Goal: Transaction & Acquisition: Book appointment/travel/reservation

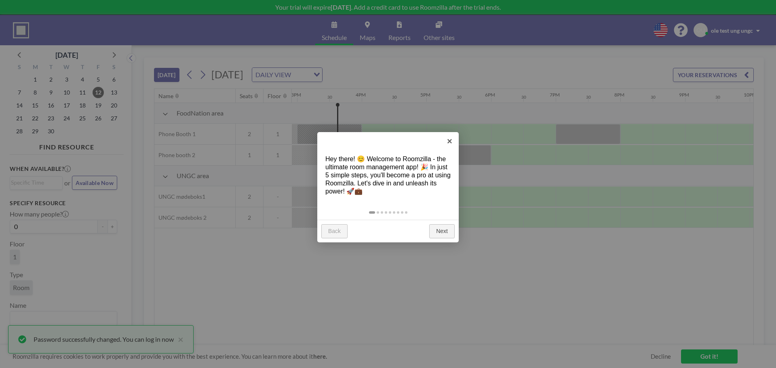
scroll to position [0, 970]
click at [446, 229] on link "Next" at bounding box center [441, 231] width 25 height 15
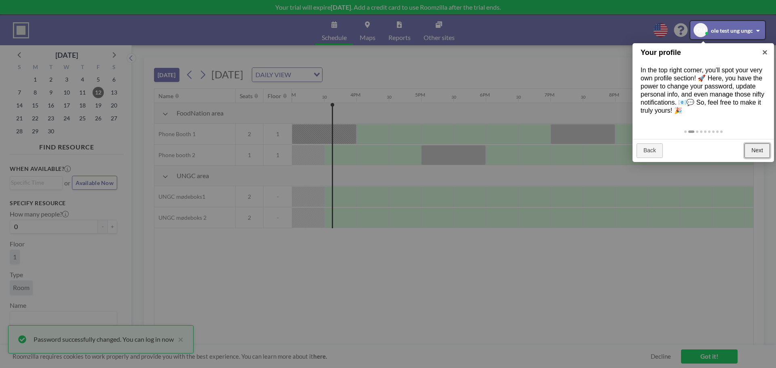
click at [762, 154] on link "Next" at bounding box center [756, 150] width 25 height 15
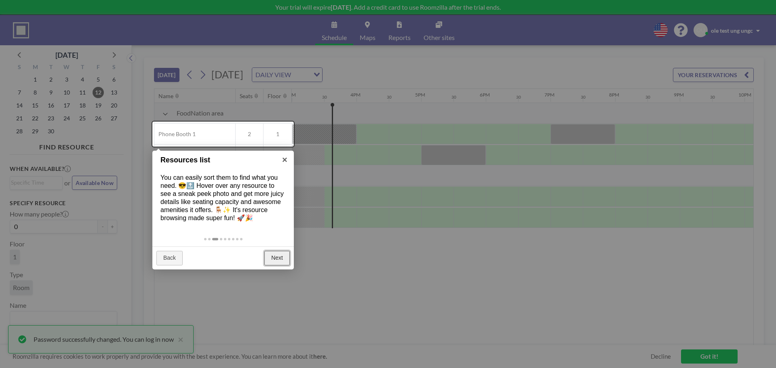
click at [276, 261] on link "Next" at bounding box center [276, 258] width 25 height 15
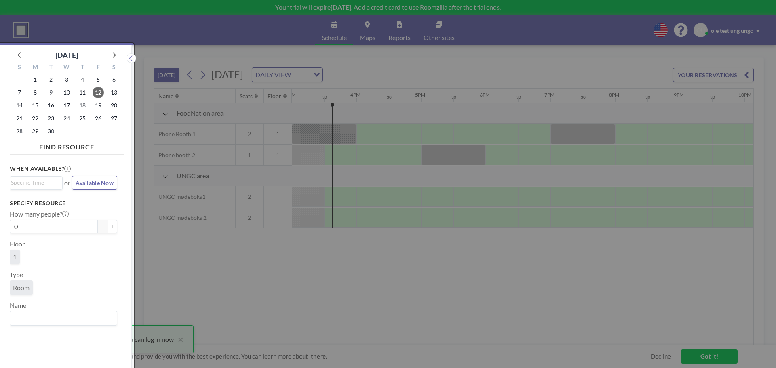
scroll to position [2, 0]
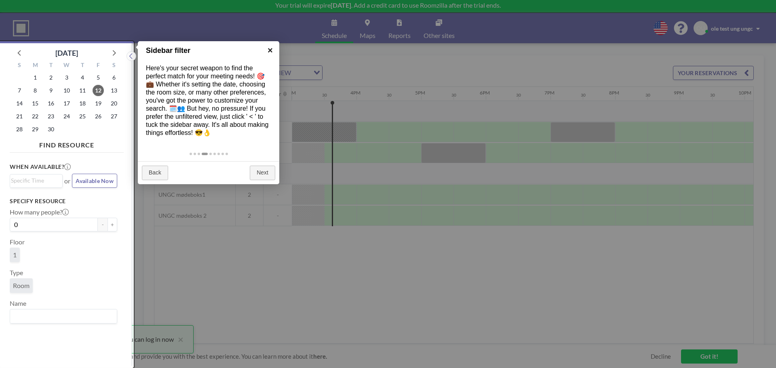
click at [268, 50] on link "×" at bounding box center [270, 50] width 18 height 18
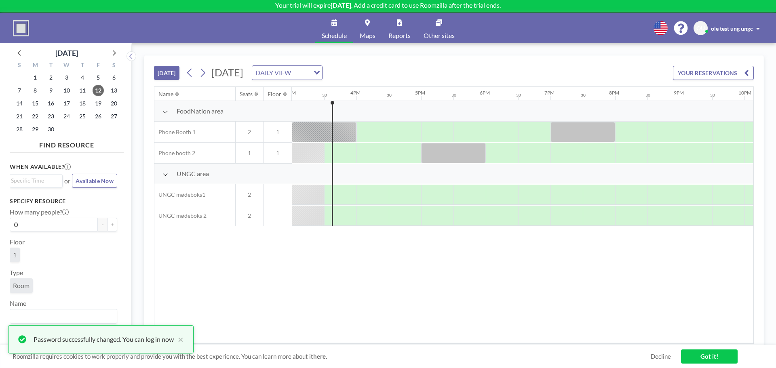
scroll to position [0, 0]
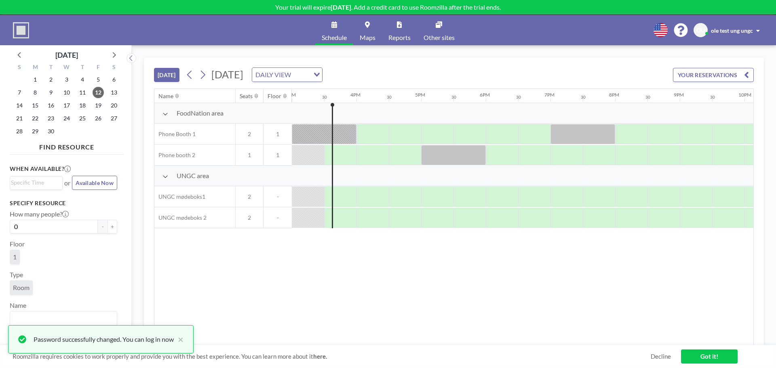
click at [309, 75] on div "DAILY VIEW" at bounding box center [280, 74] width 57 height 12
click at [370, 102] on li "WEEKLY VIEW" at bounding box center [377, 101] width 69 height 12
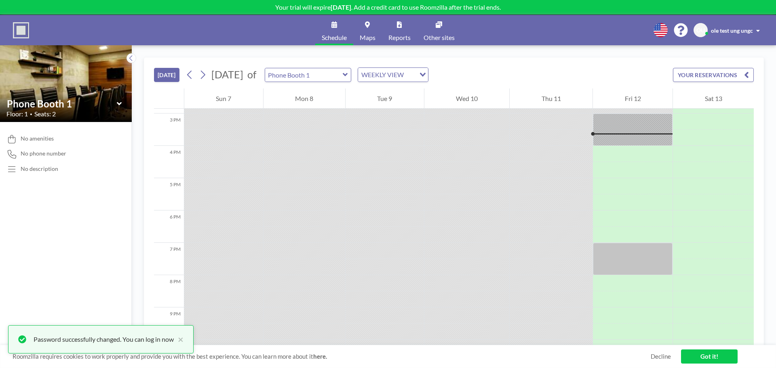
scroll to position [485, 0]
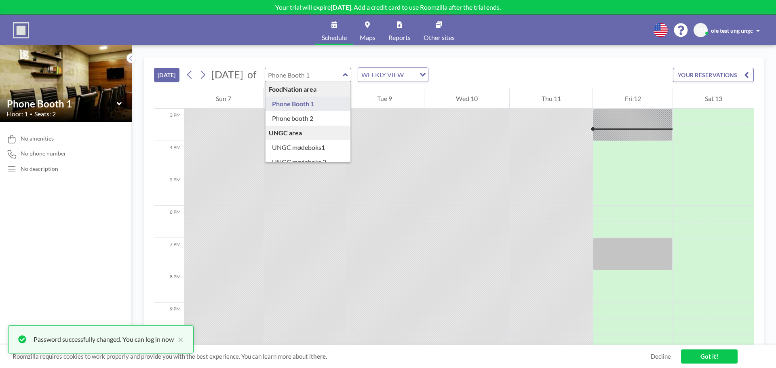
click at [343, 79] on input "text" at bounding box center [304, 74] width 78 height 13
type input "Phone Booth 1"
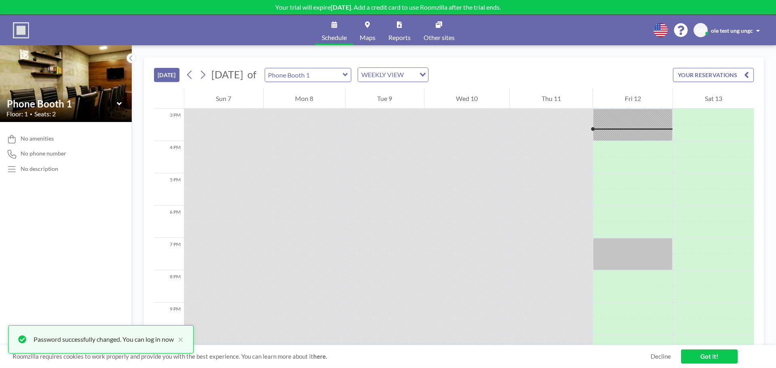
click at [483, 170] on div at bounding box center [466, 165] width 85 height 16
click at [347, 75] on icon at bounding box center [345, 74] width 5 height 3
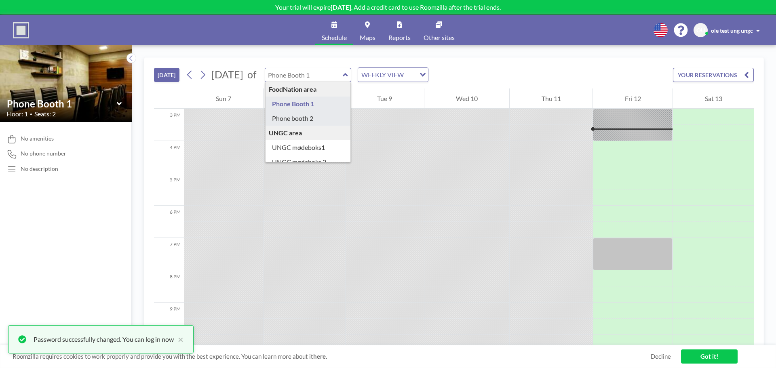
type input "Phone booth 2"
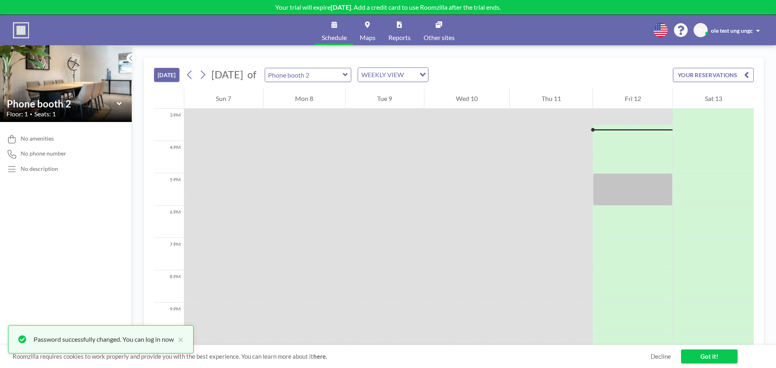
click at [681, 73] on button "YOUR RESERVATIONS" at bounding box center [713, 75] width 81 height 14
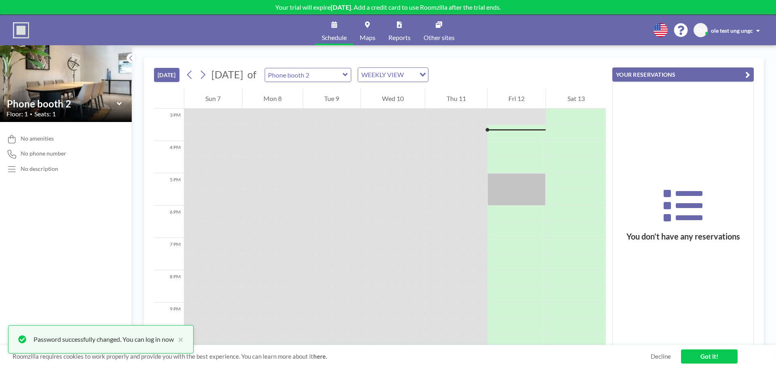
click at [681, 73] on button "YOUR RESERVATIONS" at bounding box center [682, 74] width 141 height 14
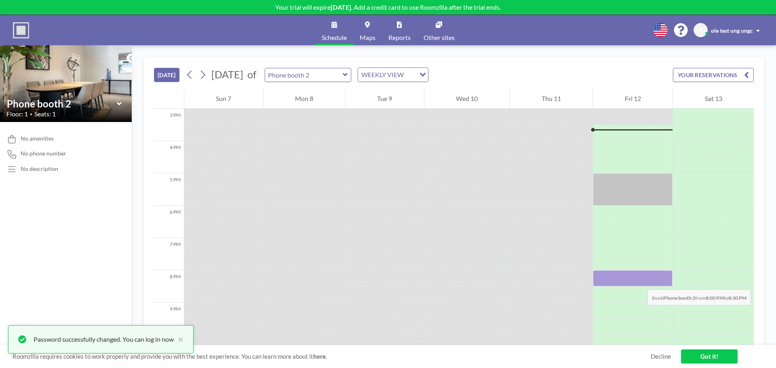
click at [639, 281] on div at bounding box center [633, 278] width 80 height 16
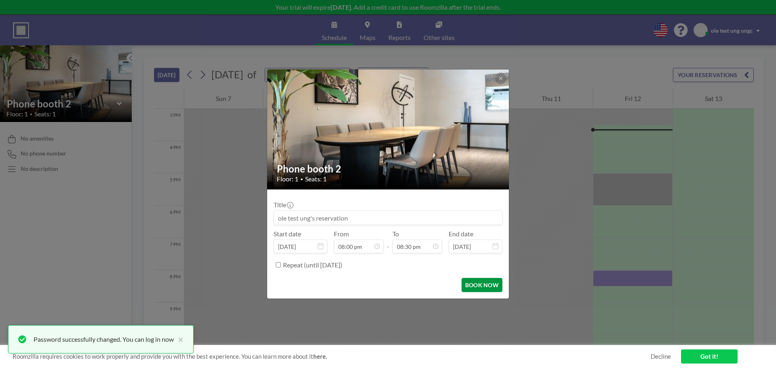
click at [472, 284] on button "BOOK NOW" at bounding box center [481, 285] width 41 height 14
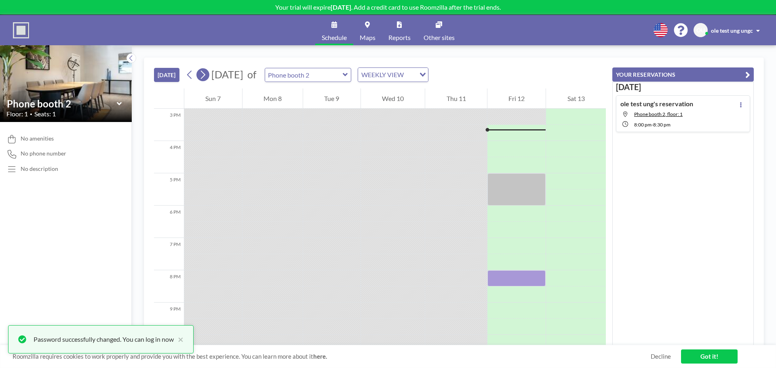
click at [200, 76] on icon at bounding box center [203, 75] width 8 height 12
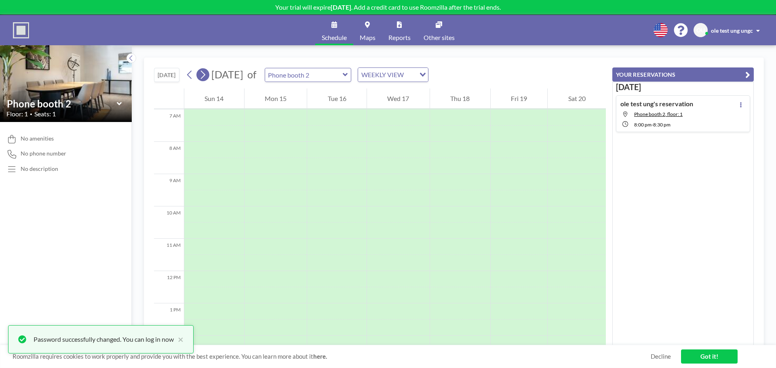
scroll to position [259, 0]
click at [120, 107] on icon at bounding box center [119, 104] width 5 height 8
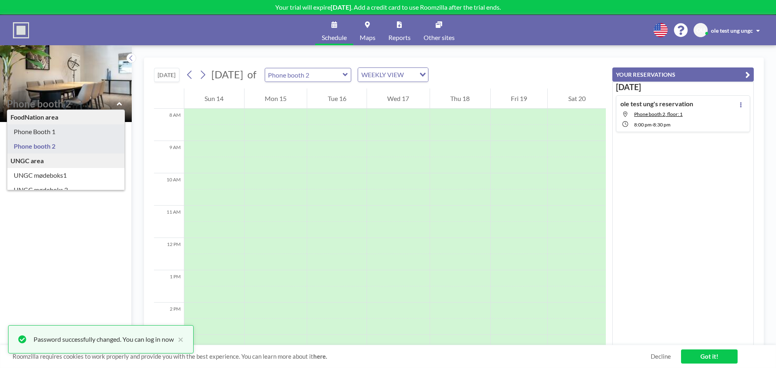
type input "Phone Booth 1"
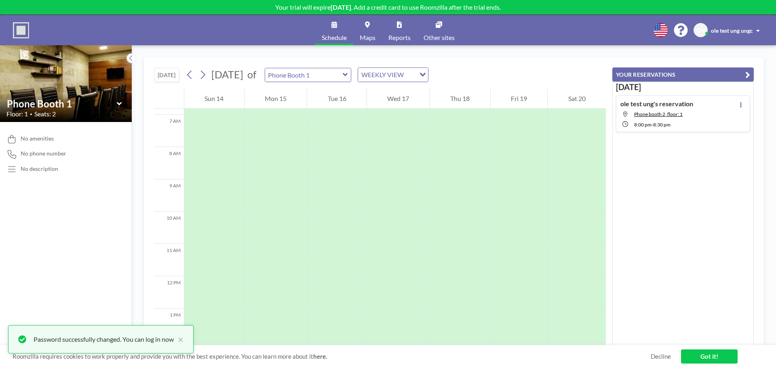
scroll to position [242, 0]
click at [298, 199] on div at bounding box center [275, 197] width 63 height 16
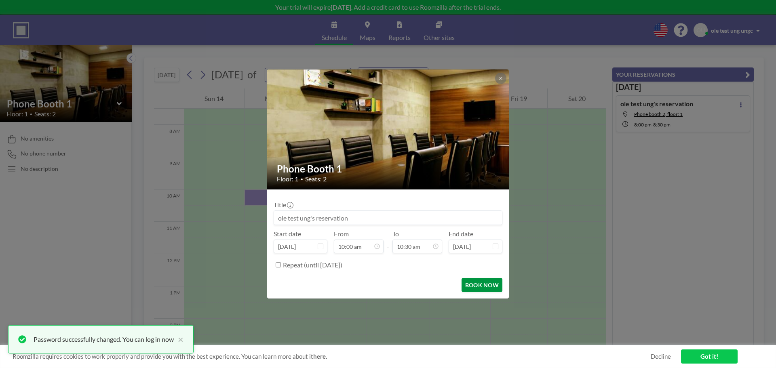
click at [482, 285] on button "BOOK NOW" at bounding box center [481, 285] width 41 height 14
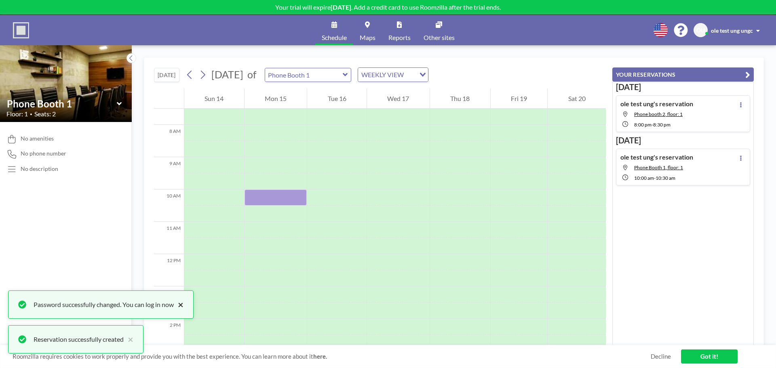
click at [183, 306] on button "×" at bounding box center [179, 305] width 10 height 10
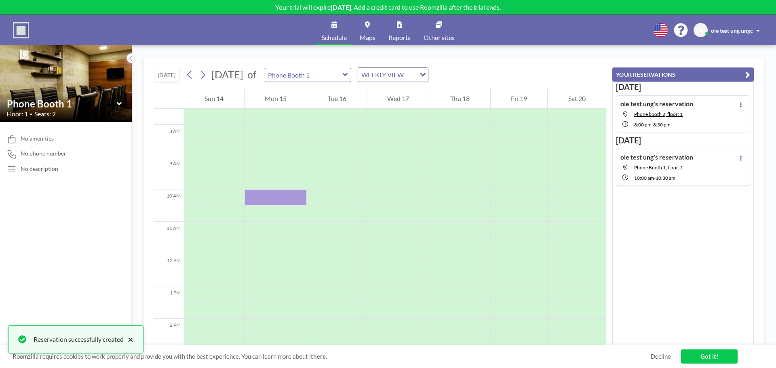
click at [132, 341] on button "×" at bounding box center [129, 339] width 10 height 10
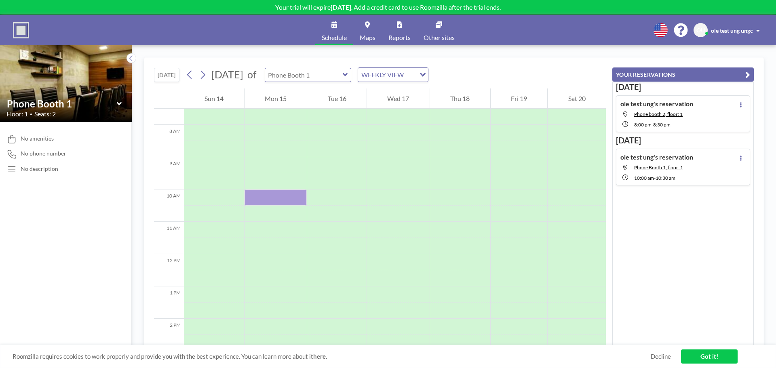
click at [343, 78] on input "text" at bounding box center [304, 74] width 78 height 13
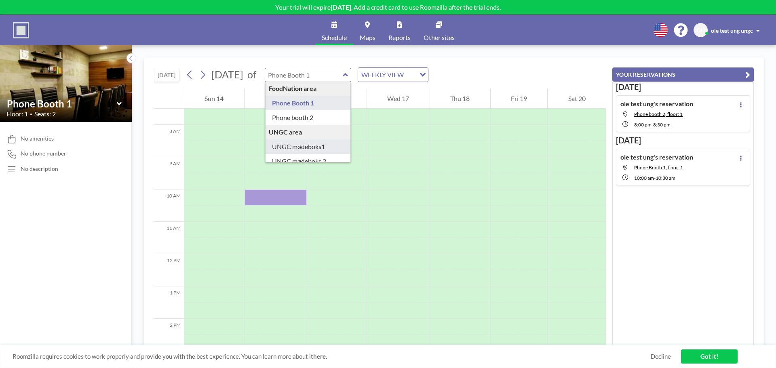
scroll to position [0, 0]
type input "Phone Booth 1"
click at [740, 33] on span "ole test ung ungc" at bounding box center [732, 30] width 42 height 7
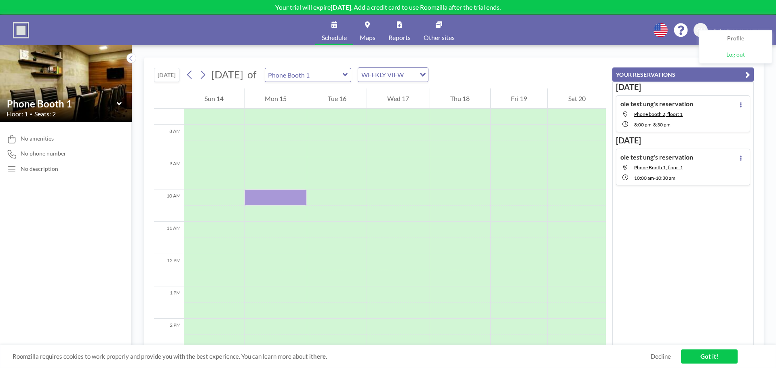
click at [732, 54] on span "Log out" at bounding box center [735, 55] width 19 height 8
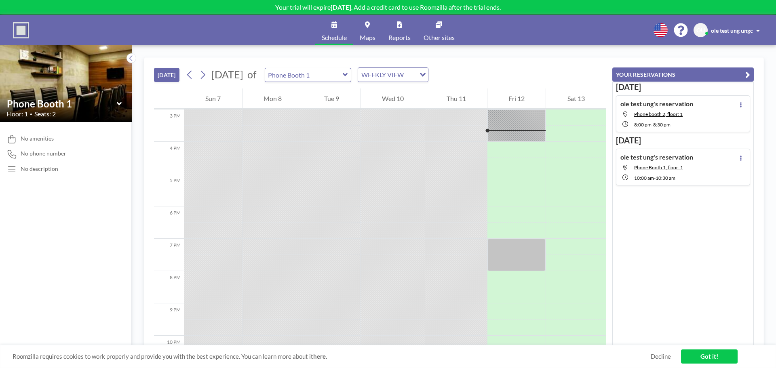
scroll to position [485, 0]
click at [735, 29] on span "ole test ung ungc" at bounding box center [732, 30] width 42 height 7
click at [738, 57] on span "Log out" at bounding box center [735, 55] width 19 height 8
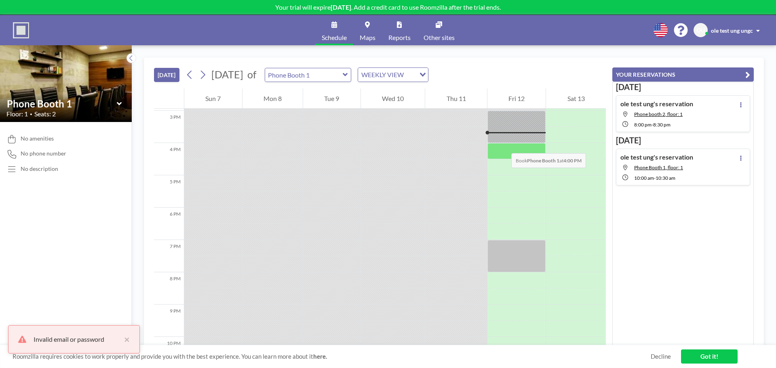
scroll to position [485, 0]
click at [731, 27] on span "ole test ung ungc" at bounding box center [732, 30] width 42 height 7
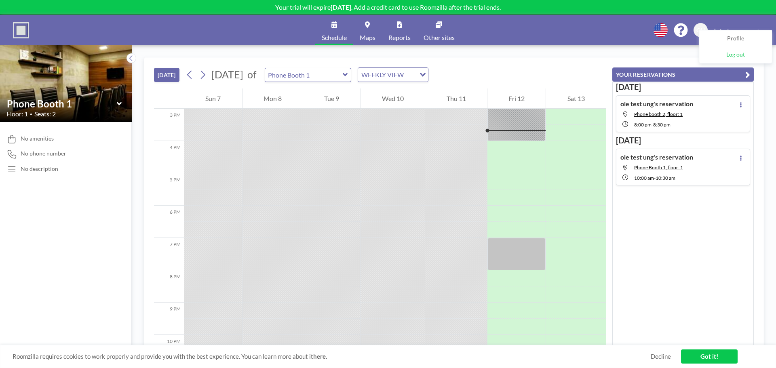
click at [736, 57] on span "Log out" at bounding box center [735, 55] width 19 height 8
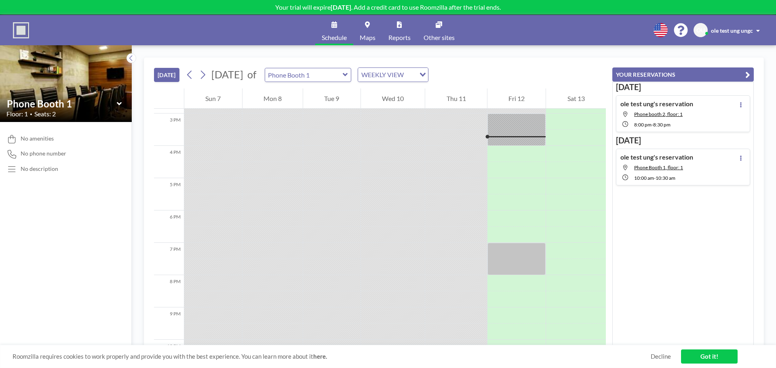
scroll to position [485, 0]
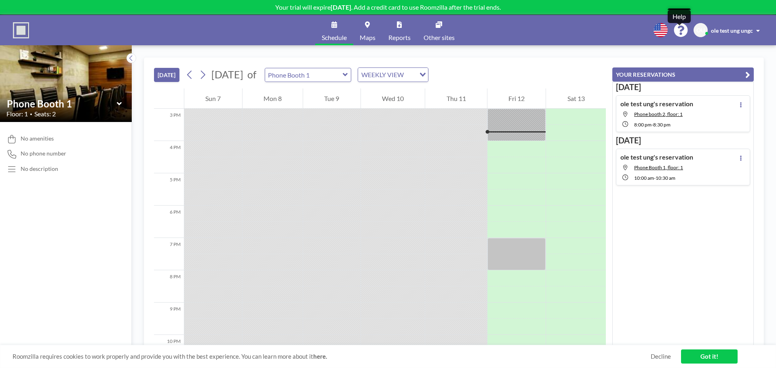
click at [678, 29] on icon at bounding box center [680, 30] width 14 height 14
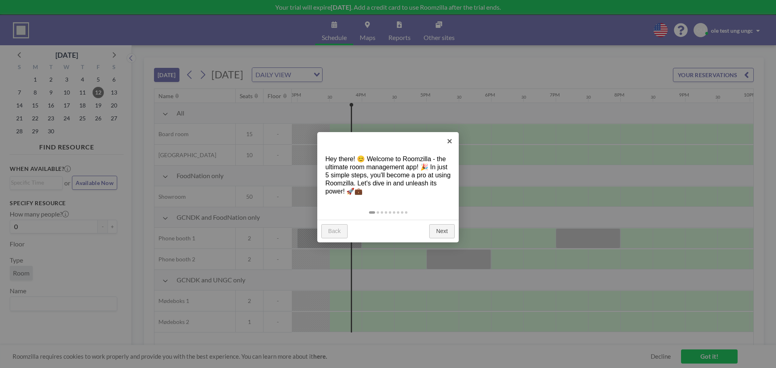
scroll to position [0, 970]
click at [450, 140] on link "×" at bounding box center [449, 141] width 18 height 18
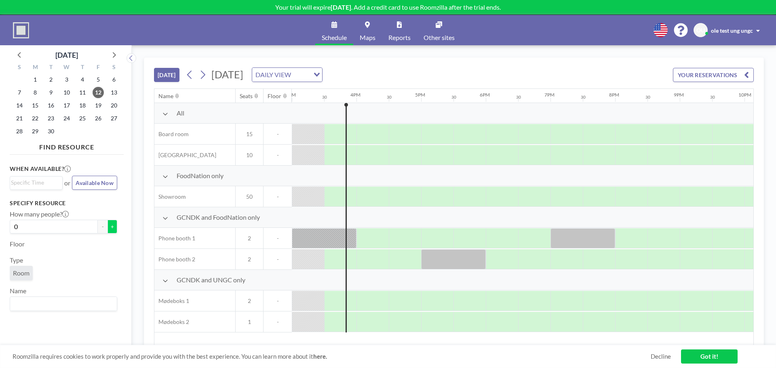
click at [107, 231] on button "+" at bounding box center [112, 227] width 10 height 14
type input "1"
click at [26, 300] on input "Search for option" at bounding box center [61, 304] width 101 height 11
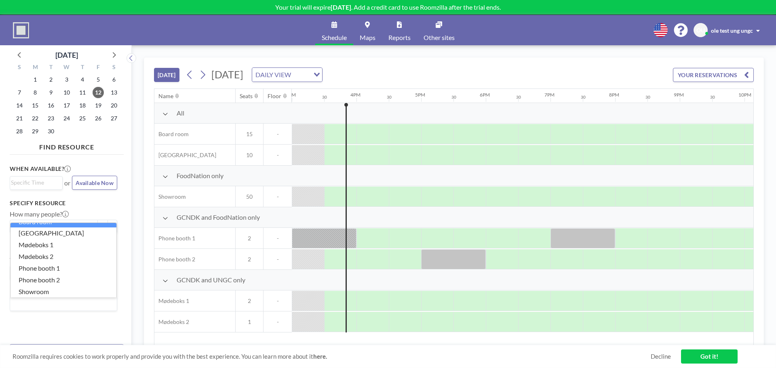
scroll to position [2, 0]
click at [127, 177] on div at bounding box center [128, 206] width 6 height 323
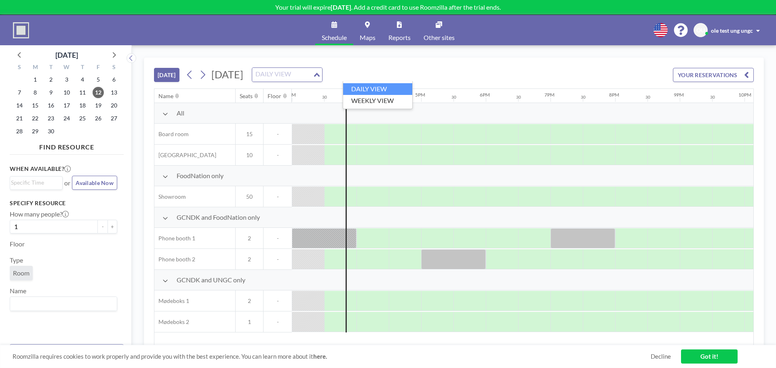
click at [322, 80] on div "Loading..." at bounding box center [317, 74] width 9 height 12
click at [392, 101] on li "WEEKLY VIEW" at bounding box center [377, 101] width 69 height 12
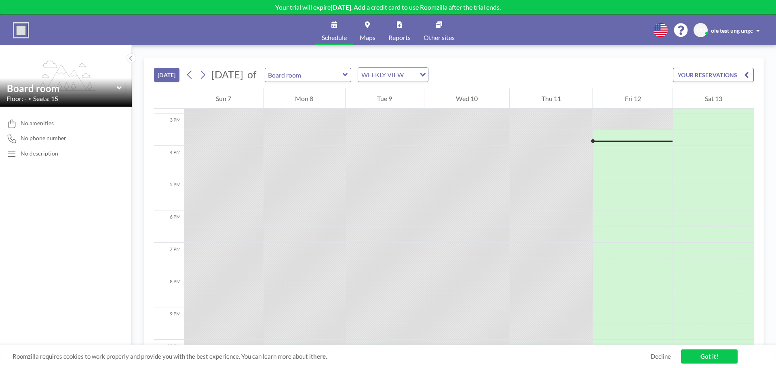
scroll to position [485, 0]
click at [348, 76] on icon at bounding box center [345, 75] width 5 height 8
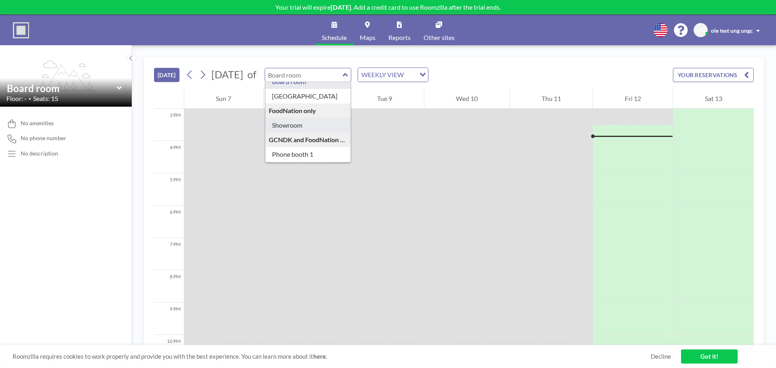
scroll to position [40, 0]
type input "Phone booth 1"
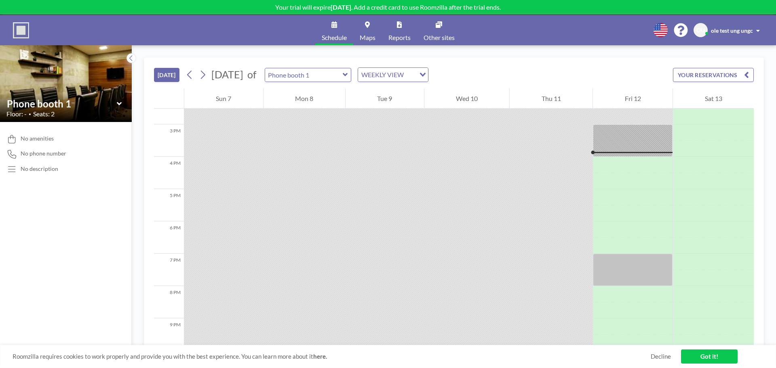
scroll to position [485, 0]
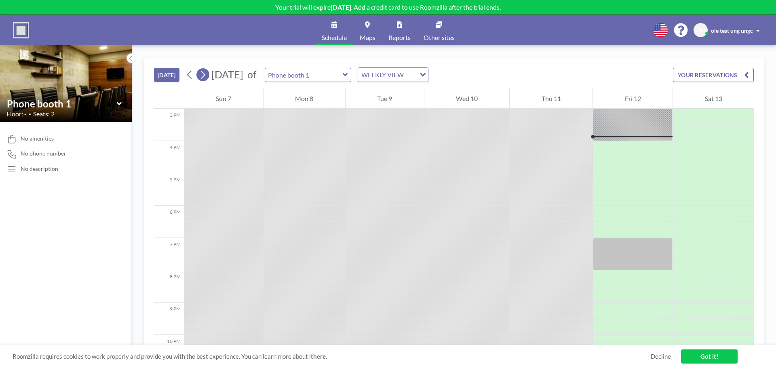
click at [206, 76] on icon at bounding box center [203, 75] width 8 height 12
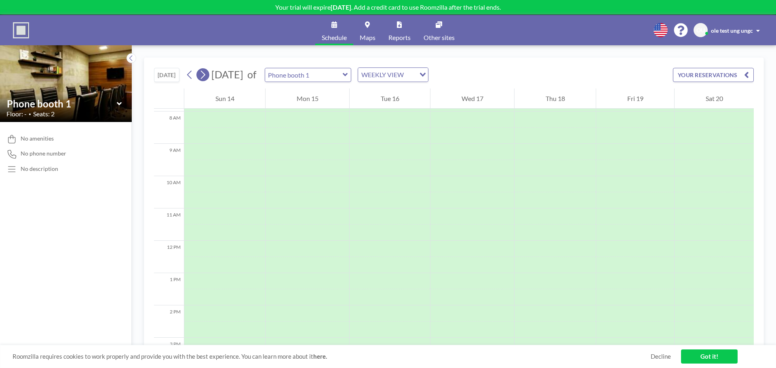
scroll to position [259, 0]
click at [207, 212] on div at bounding box center [224, 214] width 81 height 16
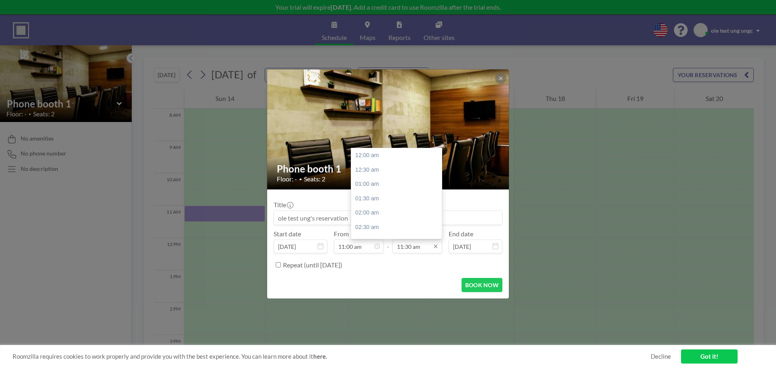
scroll to position [331, 0]
click at [406, 240] on input "11:30 am" at bounding box center [417, 247] width 50 height 14
click at [389, 198] on div "01:00 pm" at bounding box center [398, 198] width 95 height 15
type input "01:00 pm"
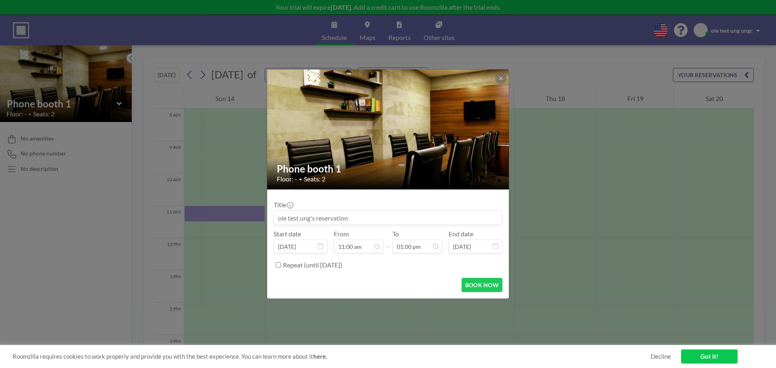
click at [319, 214] on input at bounding box center [388, 218] width 228 height 14
type input "Ole møde"
click at [486, 288] on button "BOOK NOW" at bounding box center [481, 285] width 41 height 14
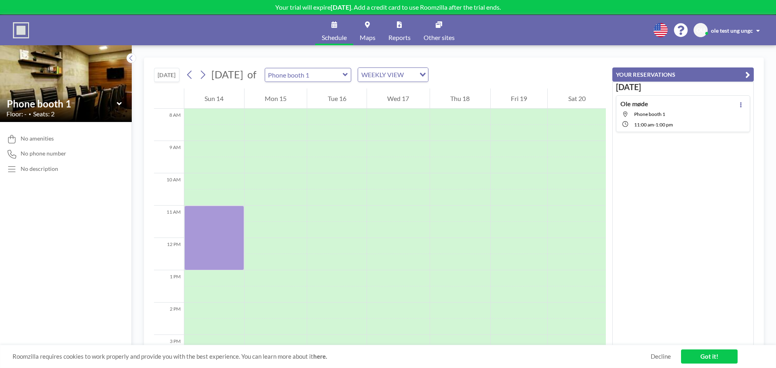
click at [365, 30] on link "Maps" at bounding box center [367, 30] width 29 height 30
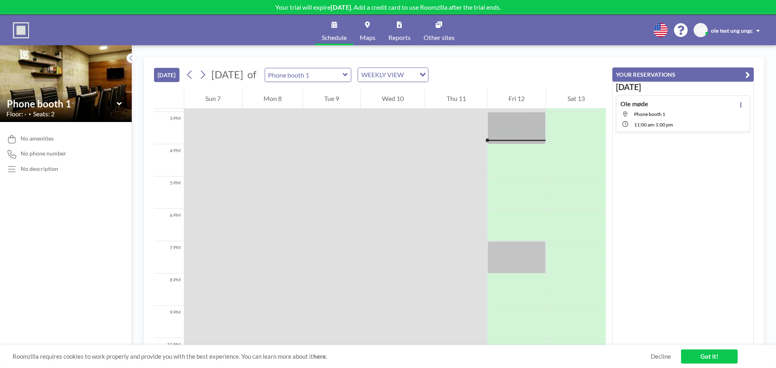
scroll to position [485, 0]
click at [27, 29] on img at bounding box center [21, 30] width 16 height 16
click at [22, 31] on img at bounding box center [21, 30] width 16 height 16
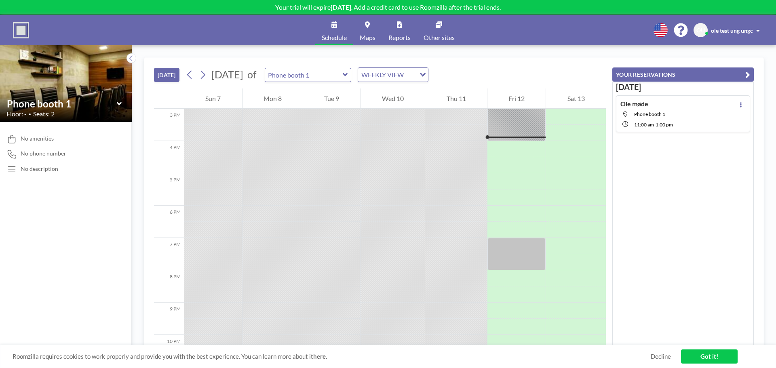
click at [358, 32] on link "Maps" at bounding box center [367, 30] width 29 height 30
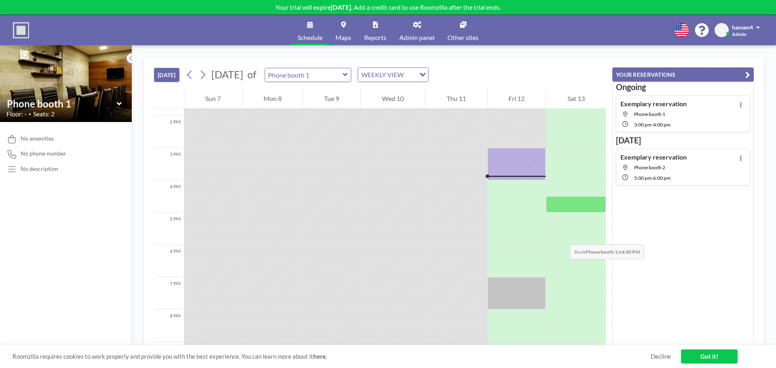
scroll to position [485, 0]
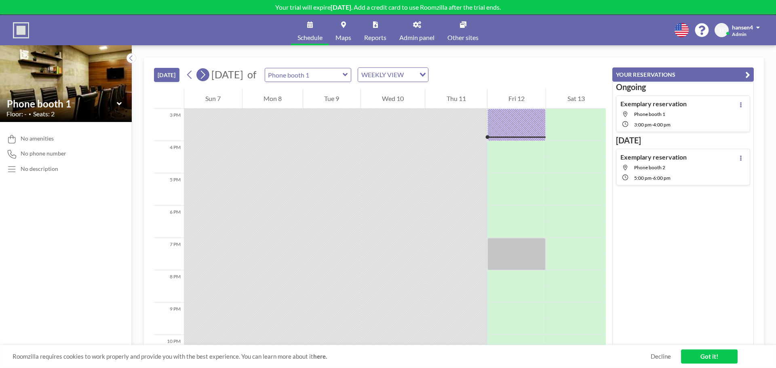
click at [204, 76] on icon at bounding box center [203, 75] width 8 height 12
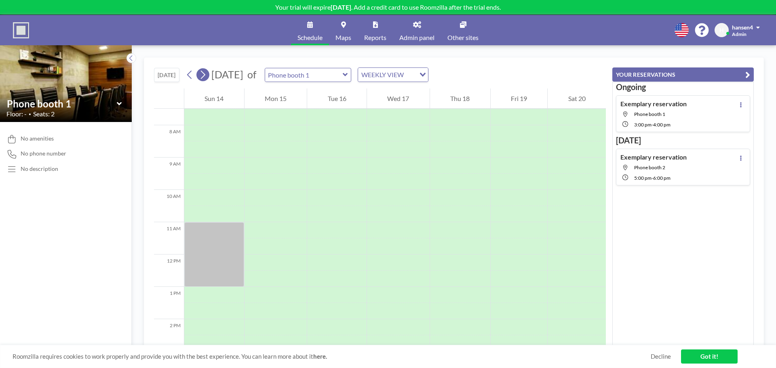
scroll to position [242, 0]
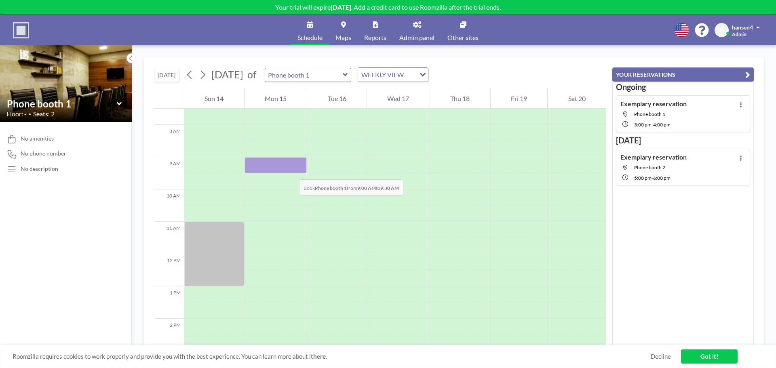
click at [291, 171] on div at bounding box center [275, 165] width 63 height 16
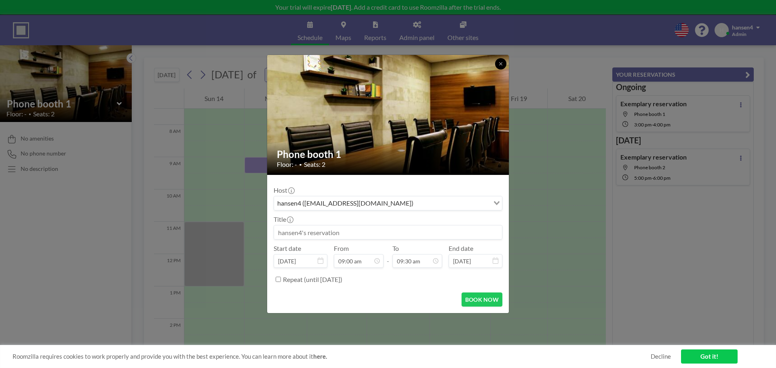
click at [502, 65] on icon at bounding box center [500, 63] width 5 height 5
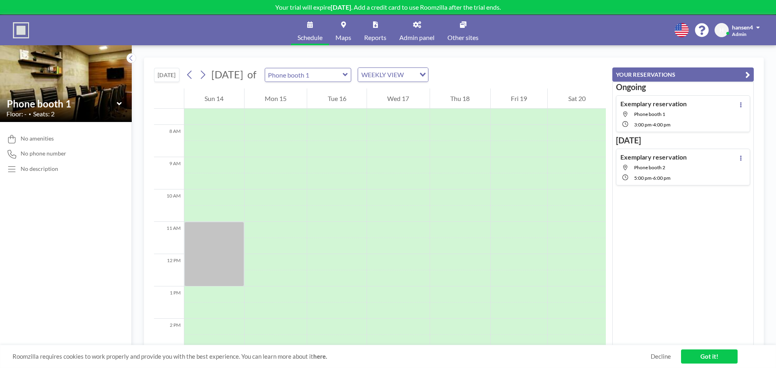
click at [24, 30] on img at bounding box center [21, 30] width 16 height 16
click at [23, 30] on img at bounding box center [21, 30] width 16 height 16
click at [300, 31] on link "Schedule" at bounding box center [310, 30] width 38 height 30
click at [425, 32] on link "Admin panel" at bounding box center [417, 30] width 48 height 30
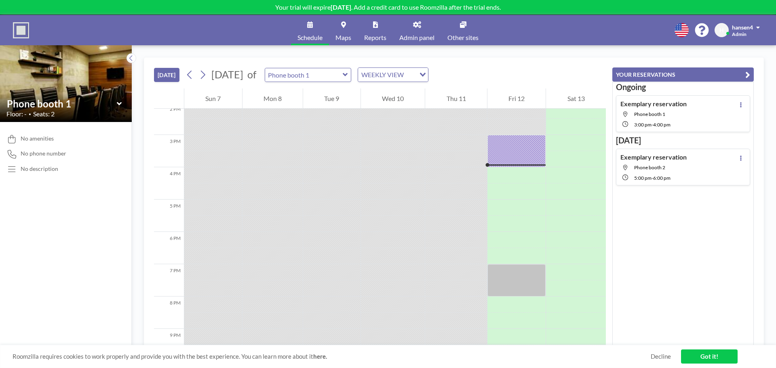
scroll to position [444, 0]
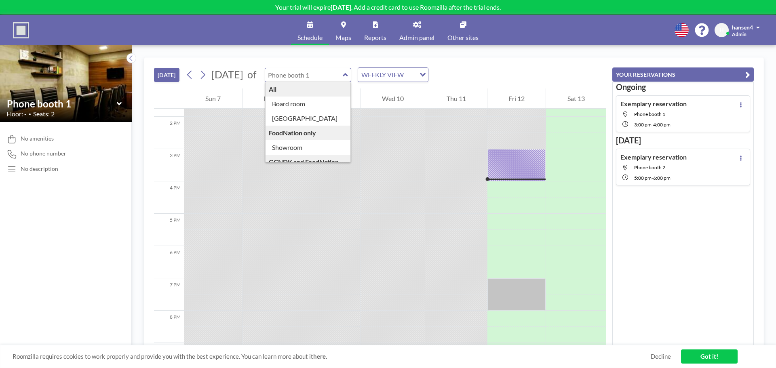
click at [343, 73] on input "text" at bounding box center [304, 74] width 78 height 13
type input "Board room"
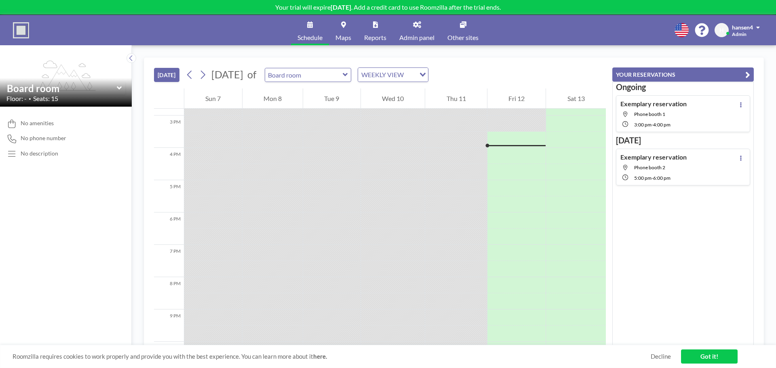
scroll to position [485, 0]
click at [206, 76] on icon at bounding box center [203, 75] width 8 height 12
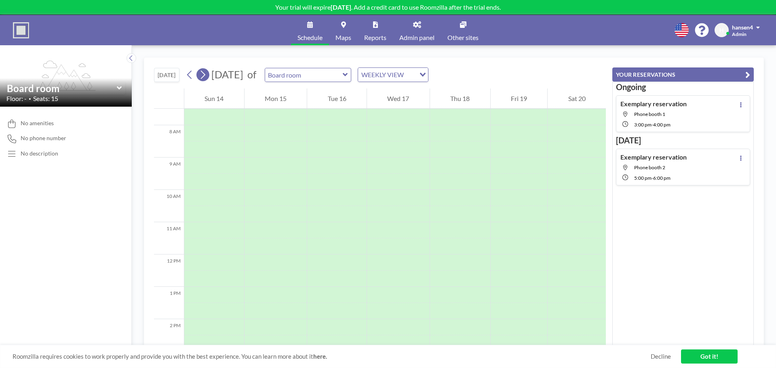
scroll to position [242, 0]
click at [215, 161] on div at bounding box center [214, 165] width 60 height 16
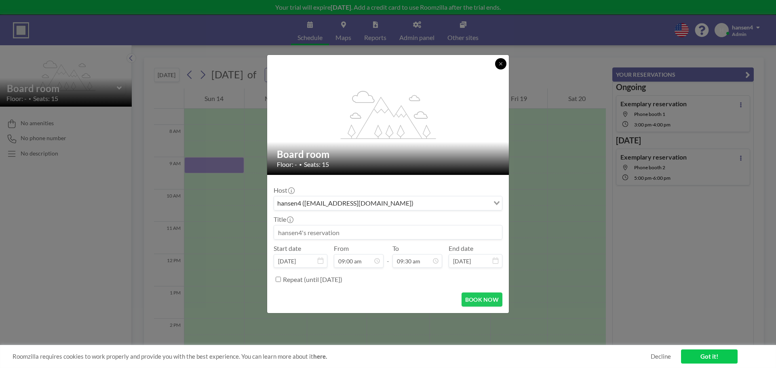
click at [504, 66] on button at bounding box center [500, 63] width 11 height 11
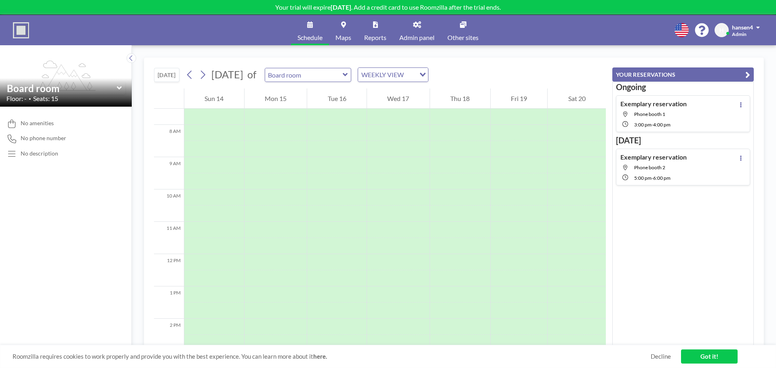
click at [425, 35] on span "Admin panel" at bounding box center [416, 37] width 35 height 6
